Goal: Communication & Community: Answer question/provide support

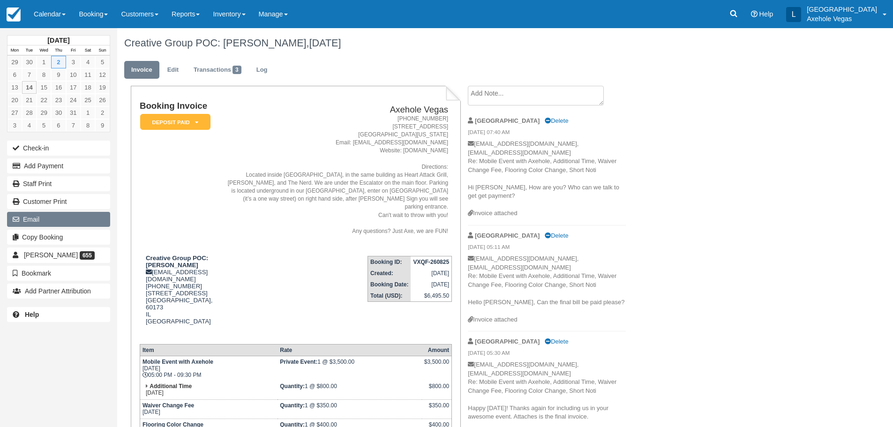
click at [71, 222] on button "Email" at bounding box center [58, 219] width 103 height 15
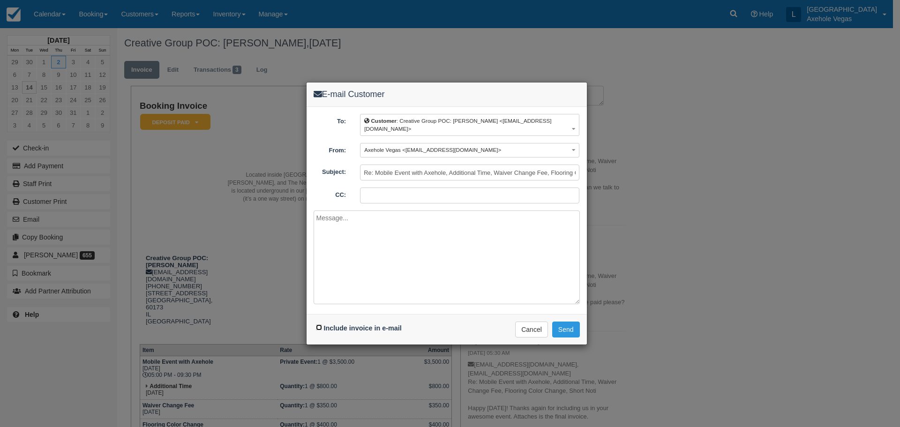
click at [319, 324] on input "Include invoice in e-mail" at bounding box center [319, 327] width 6 height 6
checkbox input "true"
click at [376, 199] on input "CC:" at bounding box center [469, 195] width 219 height 16
type input "axeholevegas@gmail.com"
click at [343, 222] on textarea at bounding box center [446, 257] width 266 height 94
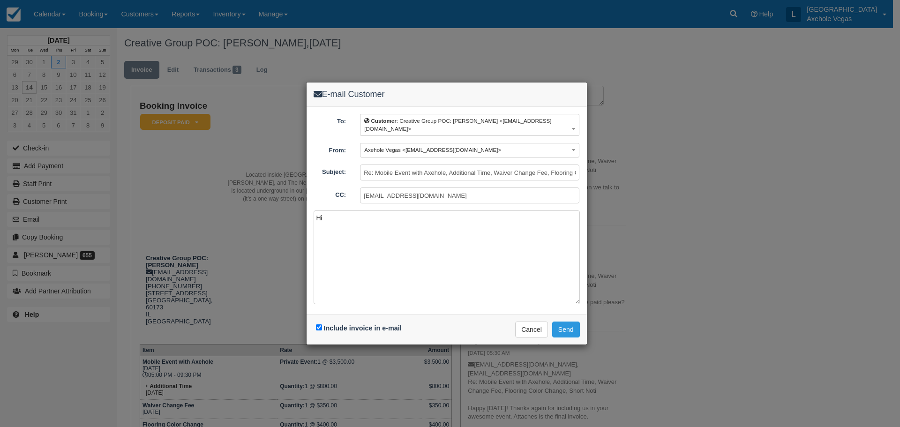
type textarea "H"
click at [677, 208] on div "E-mail Customer To: Customer : Creative Group POC: Stephanie Sorrells <ssorrell…" at bounding box center [450, 213] width 900 height 427
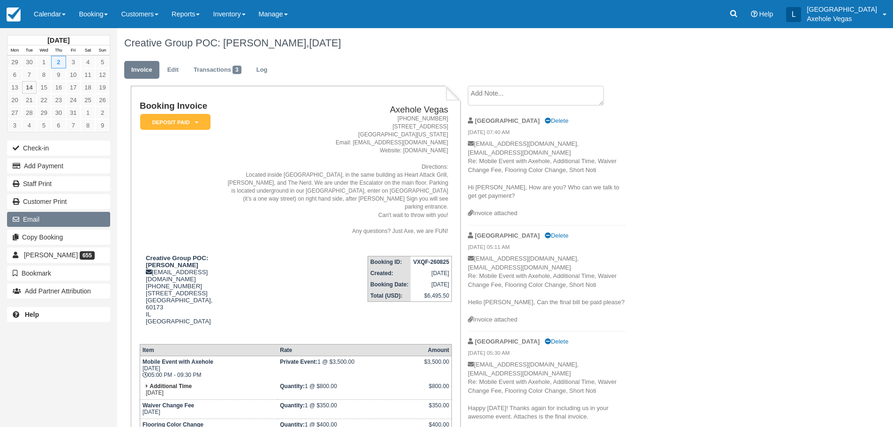
click at [69, 221] on button "Email" at bounding box center [58, 219] width 103 height 15
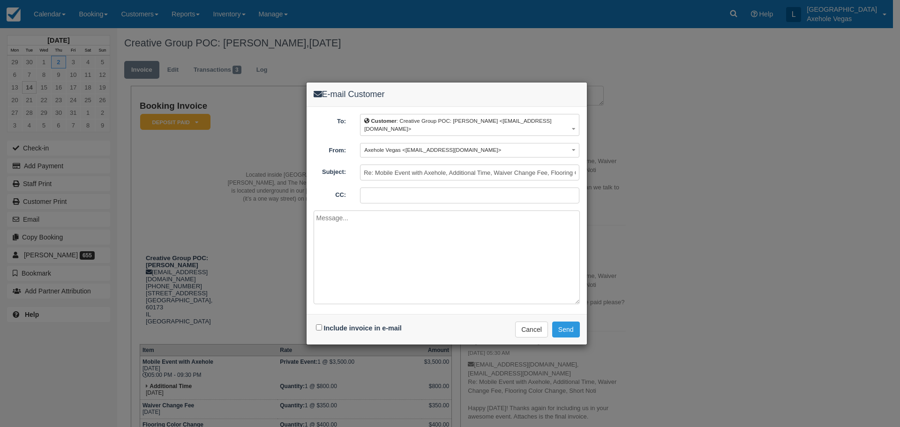
click at [322, 325] on div "Include invoice in e-mail" at bounding box center [359, 328] width 93 height 14
click at [320, 329] on input "Include invoice in e-mail" at bounding box center [319, 327] width 6 height 6
checkbox input "true"
click at [390, 190] on input "CC:" at bounding box center [469, 195] width 219 height 16
type input "axeholevegas@gmail.com"
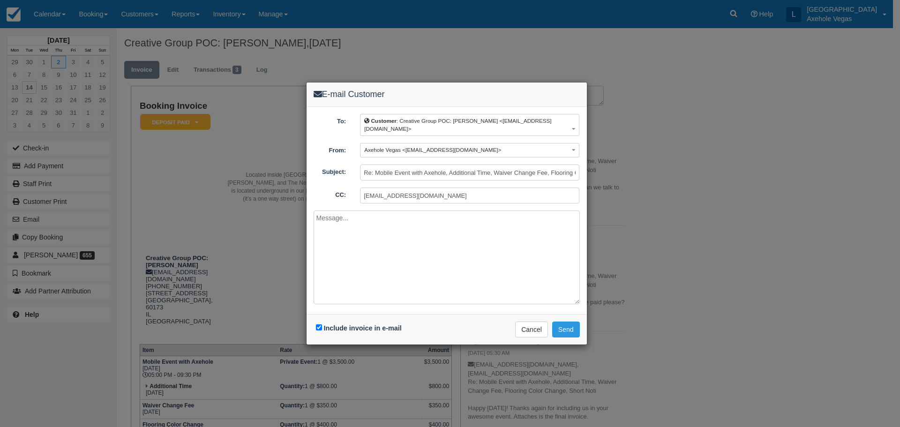
click at [385, 230] on textarea at bounding box center [446, 257] width 266 height 94
click at [357, 230] on textarea "Hi Stephanie, The invoice is overdue, please submit payment. Thank You, London …" at bounding box center [446, 257] width 266 height 94
click at [314, 228] on textarea "Hi Stephanie, The invoice is overdue, please submit payment. Thank You, London …" at bounding box center [446, 257] width 266 height 94
click at [513, 217] on textarea "Hi Stephanie, The invoice is overdue, please submit payment. Thank You, London …" at bounding box center [446, 257] width 266 height 94
click at [392, 220] on textarea "Hi Stephanie, The invoice is overdue, please submit payment. Thank You, London …" at bounding box center [446, 257] width 266 height 94
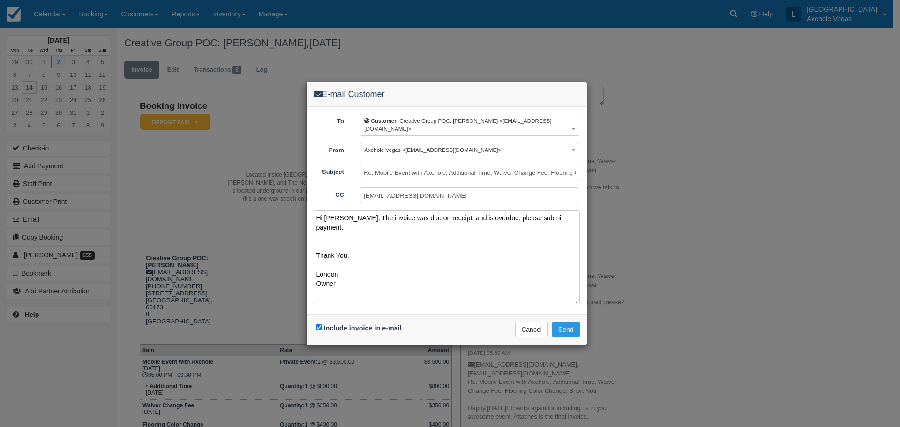
click at [494, 220] on textarea "Hi Stephanie, The invoice was due on receipt, and is overdue, please submit pay…" at bounding box center [446, 257] width 266 height 94
click at [472, 217] on textarea "Hi Stephanie, The invoice was due on receipt, and is overdue. Please submit pay…" at bounding box center [446, 257] width 266 height 94
click at [448, 217] on textarea "Hi Stephanie, The invoice was due on receipt, and is overdue. Please submit pay…" at bounding box center [446, 257] width 266 height 94
click at [516, 219] on textarea "Hi Stephanie, The invoice was due on receipt Oct 2, and is overdue. Please subm…" at bounding box center [446, 257] width 266 height 94
click at [394, 238] on textarea "Hi Stephanie, The invoice was due on receipt Oct 2, and is overdue. Please subm…" at bounding box center [446, 257] width 266 height 94
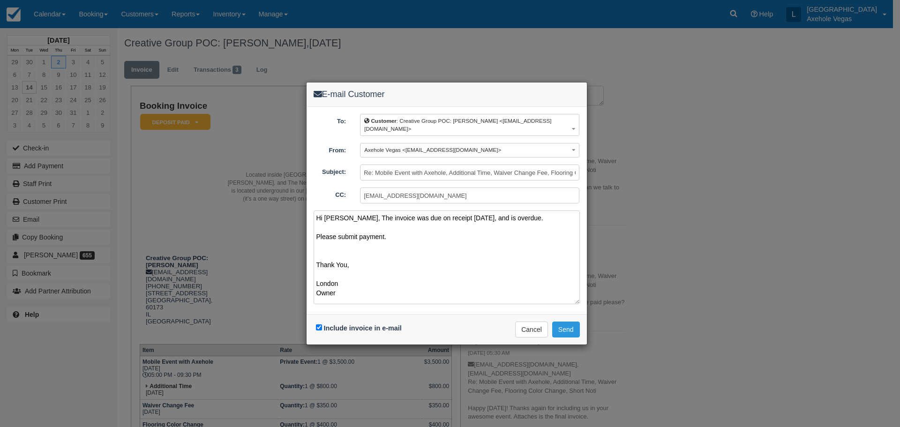
click at [467, 216] on textarea "Hi Stephanie, The invoice was due on receipt Oct 2, and is overdue. Please subm…" at bounding box center [446, 257] width 266 height 94
click at [395, 238] on textarea "Hi Stephanie, The invoice was due on receipt Oct 2, 2025 and is overdue. Please…" at bounding box center [446, 257] width 266 height 94
click at [483, 219] on textarea "Hi Stephanie, The invoice was due on receipt Oct 2, 2025 and is overdue. Please…" at bounding box center [446, 257] width 266 height 94
click at [450, 246] on textarea "Hi Stephanie, The invoice was due on receipt Oct 2, 2025 for the KIA event and …" at bounding box center [446, 257] width 266 height 94
click at [447, 246] on textarea "Hi Stephanie, The invoice was due on receipt Oct 2, 2025 for the KIA event and …" at bounding box center [446, 257] width 266 height 94
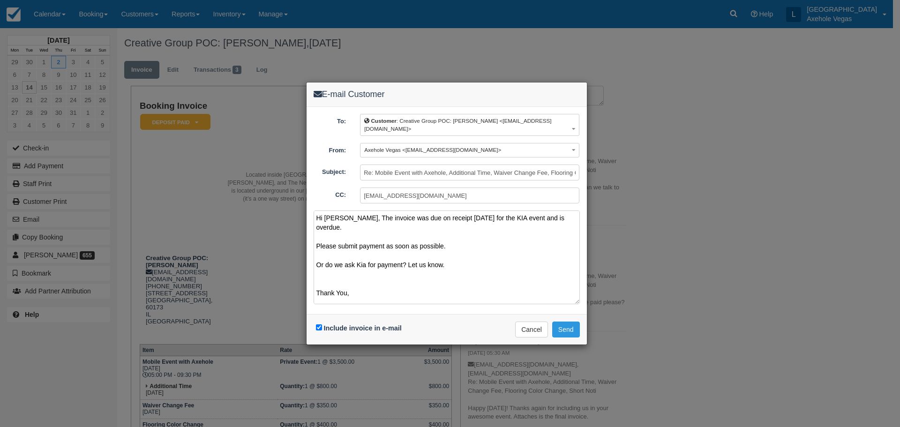
click at [372, 225] on textarea "Hi Stephanie, The invoice was due on receipt Oct 2, 2025 for the KIA event and …" at bounding box center [446, 257] width 266 height 94
click at [482, 217] on textarea "Hi Stephanie, The invoice was due on receipt Oct 2, 2025 for the KIA event and …" at bounding box center [446, 257] width 266 height 94
click at [564, 213] on textarea "Hi Stephanie, The invoice was due on receipt Oct 2, 2025 and before the KIA eve…" at bounding box center [446, 257] width 266 height 94
click at [356, 228] on textarea "Hi Stephanie, The invoice was due on receipt Oct 2, 2025 and before the KIA eve…" at bounding box center [446, 257] width 266 height 94
click at [435, 227] on textarea "Hi Stephanie, The invoice was due on receipt Oct 2, 2025 and before the KIA eve…" at bounding box center [446, 257] width 266 height 94
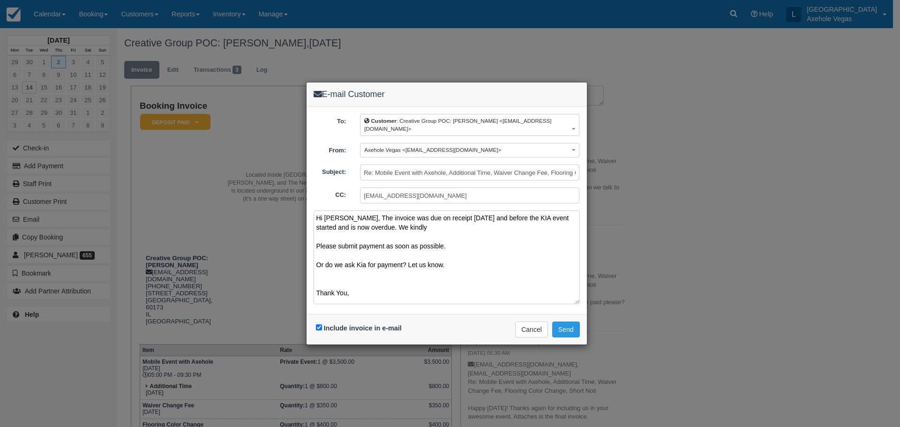
click at [406, 228] on textarea "Hi Stephanie, The invoice was due on receipt Oct 2, 2025 and before the KIA eve…" at bounding box center [446, 257] width 266 height 94
drag, startPoint x: 412, startPoint y: 227, endPoint x: 418, endPoint y: 226, distance: 6.6
click at [418, 226] on textarea "Hi Stephanie, The invoice was due on receipt Oct 2, 2025 and before the KIA eve…" at bounding box center [446, 257] width 266 height 94
click at [412, 227] on textarea "Hi Stephanie, The invoice was due on receipt Oct 2, 2025 and before the KIA eve…" at bounding box center [446, 257] width 266 height 94
click at [405, 227] on textarea "Hi Stephanie, The invoice was due on receipt Oct 2, 2025 and before the KIA eve…" at bounding box center [446, 257] width 266 height 94
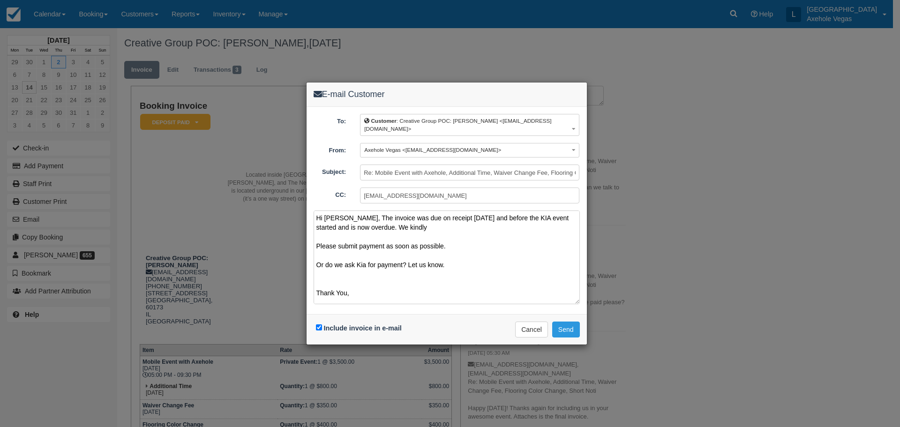
click at [434, 227] on textarea "Hi Stephanie, The invoice was due on receipt Oct 2, 2025 and before the KIA eve…" at bounding box center [446, 257] width 266 height 94
drag, startPoint x: 434, startPoint y: 227, endPoint x: 398, endPoint y: 228, distance: 35.6
click at [398, 228] on textarea "Hi Stephanie, The invoice was due on receipt Oct 2, 2025 and before the KIA eve…" at bounding box center [446, 257] width 266 height 94
click at [318, 265] on textarea "Hi Stephanie, The invoice was due on receipt Oct 2, 2025 and before the KIA eve…" at bounding box center [446, 257] width 266 height 94
click at [445, 246] on textarea "Hi Stephanie, The invoice was due on receipt Oct 2, 2025 and before the KIA eve…" at bounding box center [446, 257] width 266 height 94
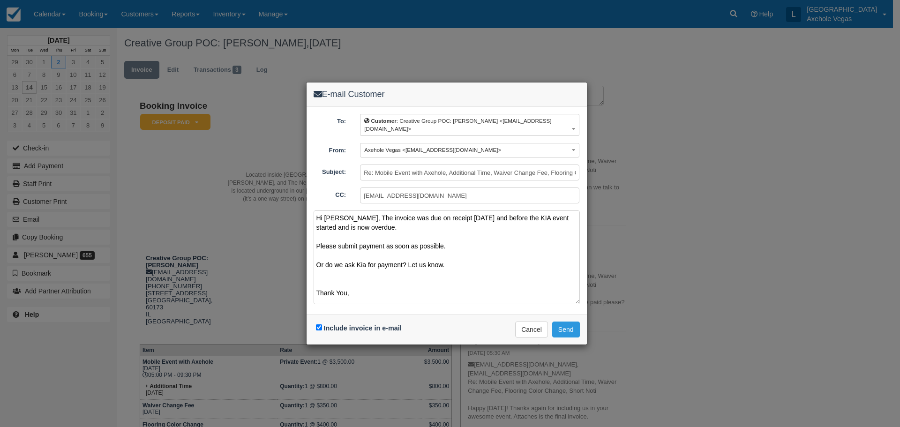
click at [318, 262] on textarea "Hi Stephanie, The invoice was due on receipt Oct 2, 2025 and before the KIA eve…" at bounding box center [446, 257] width 266 height 94
drag, startPoint x: 318, startPoint y: 262, endPoint x: 406, endPoint y: 264, distance: 88.6
click at [406, 264] on textarea "Hi Stephanie, The invoice was due on receipt Oct 2, 2025 and before the KIA eve…" at bounding box center [446, 257] width 266 height 94
click at [386, 258] on textarea "Hi Stephanie, The invoice was due on receipt Oct 2, 2025 and before the KIA eve…" at bounding box center [446, 257] width 266 height 94
drag, startPoint x: 315, startPoint y: 256, endPoint x: 515, endPoint y: 261, distance: 200.1
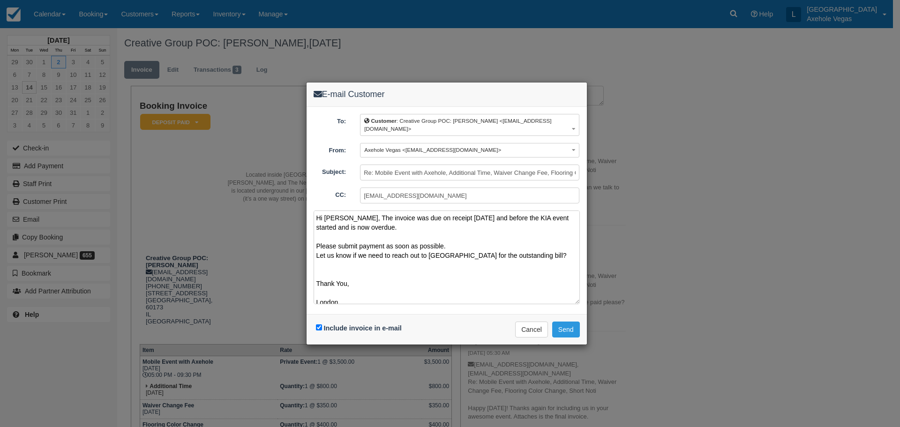
click at [515, 261] on textarea "Hi Stephanie, The invoice was due on receipt Oct 2, 2025 and before the KIA eve…" at bounding box center [446, 257] width 266 height 94
click at [380, 233] on textarea "Hi Stephanie, The invoice was due on receipt Oct 2, 2025 and before the KIA eve…" at bounding box center [446, 257] width 266 height 94
paste textarea "Let us know if we need to reach out to Kia for the outstanding bill?"
click at [484, 278] on textarea "Hi Stephanie, The invoice was due on receipt Oct 2, 2025 and before the KIA eve…" at bounding box center [446, 257] width 266 height 94
type textarea "Hi Stephanie, The invoice was due on receipt Oct 2, 2025 and before the KIA eve…"
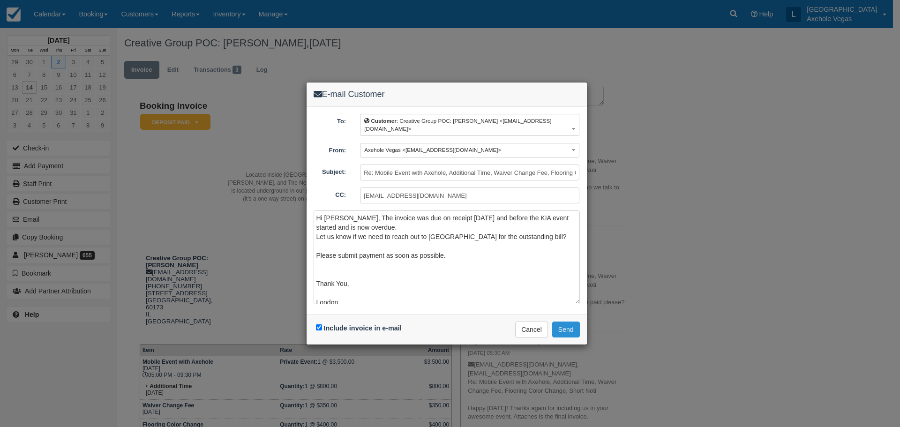
click at [563, 328] on button "Send" at bounding box center [566, 329] width 28 height 16
